Goal: Find specific page/section: Find specific page/section

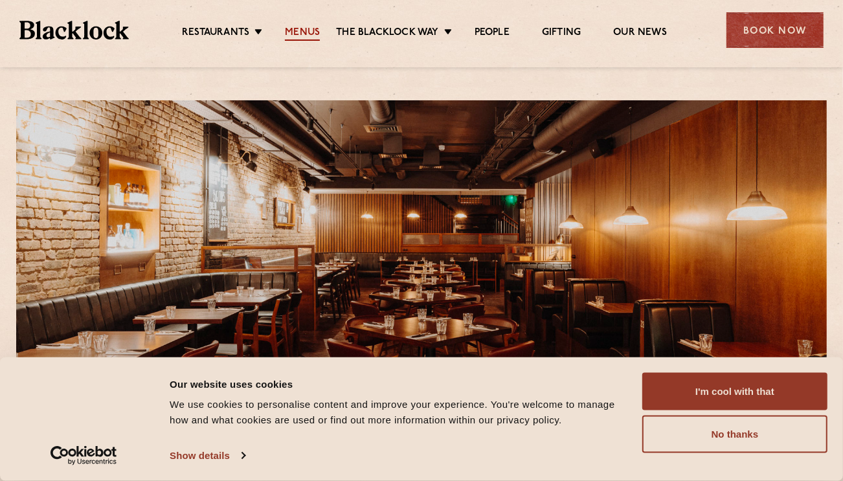
click at [303, 33] on link "Menus" at bounding box center [302, 34] width 35 height 14
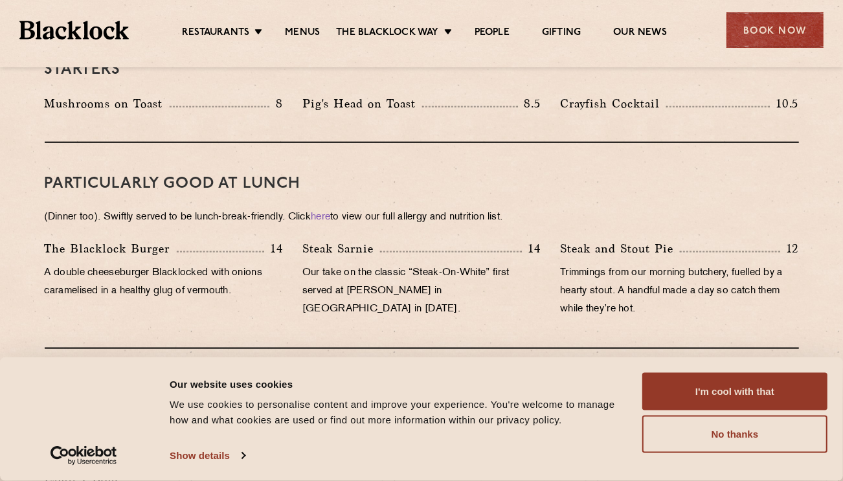
scroll to position [755, 0]
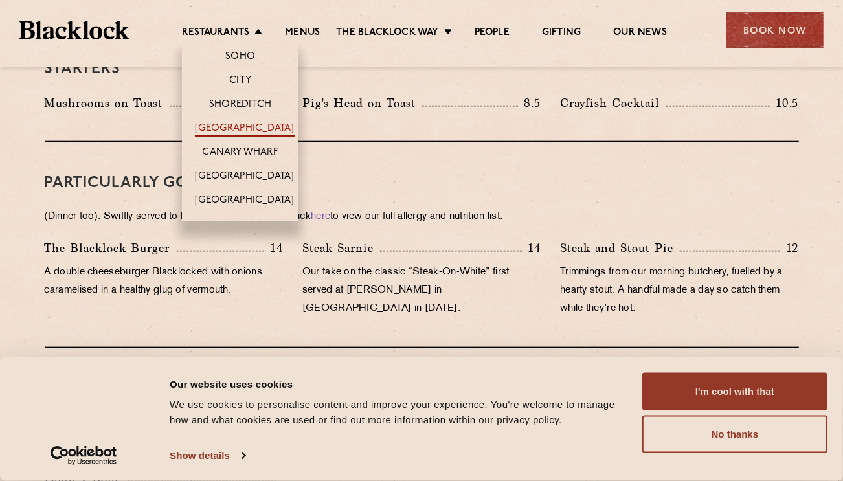
click at [252, 123] on link "[GEOGRAPHIC_DATA]" at bounding box center [244, 129] width 99 height 14
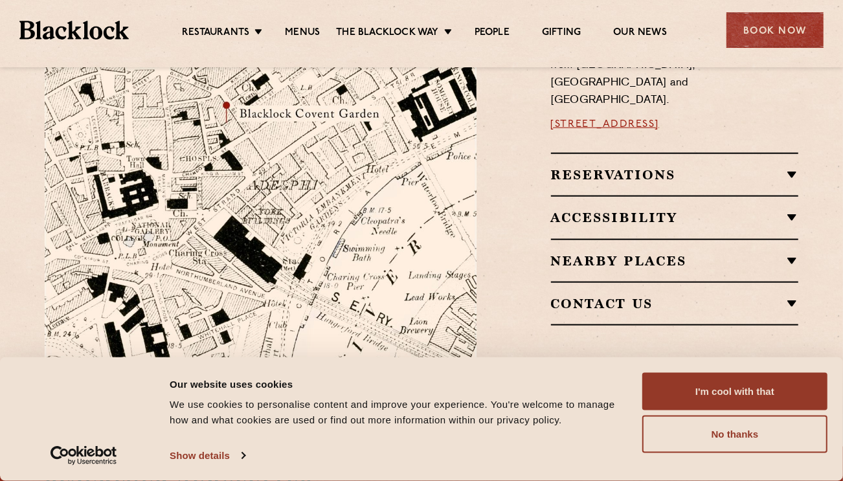
scroll to position [1062, 0]
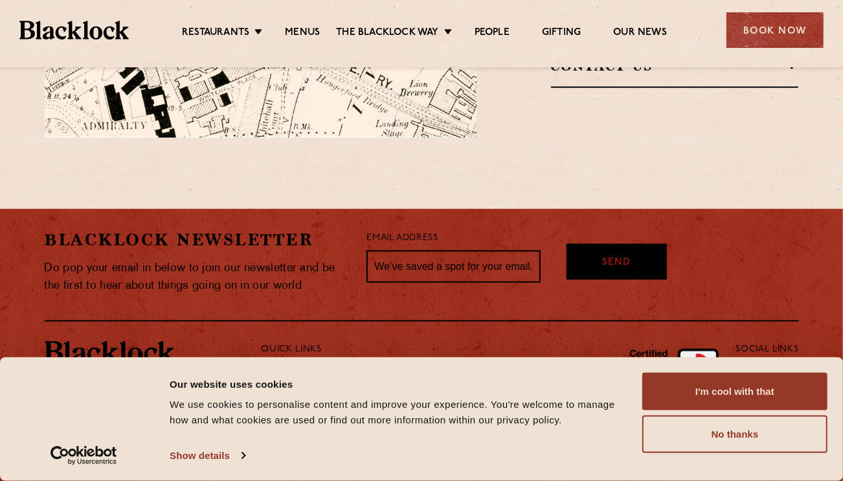
click at [692, 373] on button "I'm cool with that" at bounding box center [734, 392] width 185 height 38
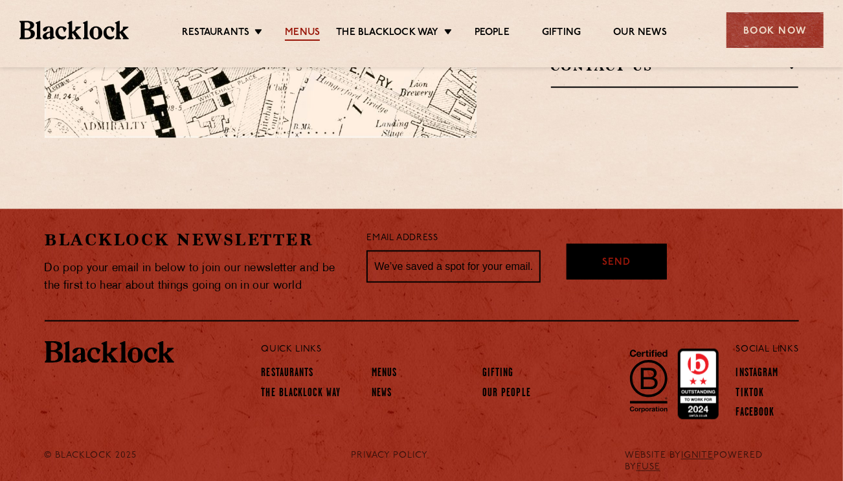
click at [300, 30] on link "Menus" at bounding box center [302, 34] width 35 height 14
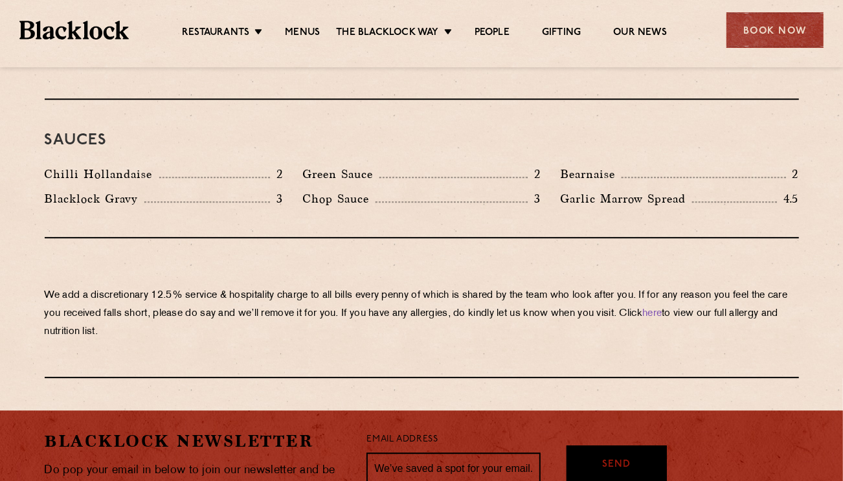
scroll to position [2135, 0]
click at [661, 309] on link "here" at bounding box center [651, 314] width 19 height 10
